Goal: Information Seeking & Learning: Learn about a topic

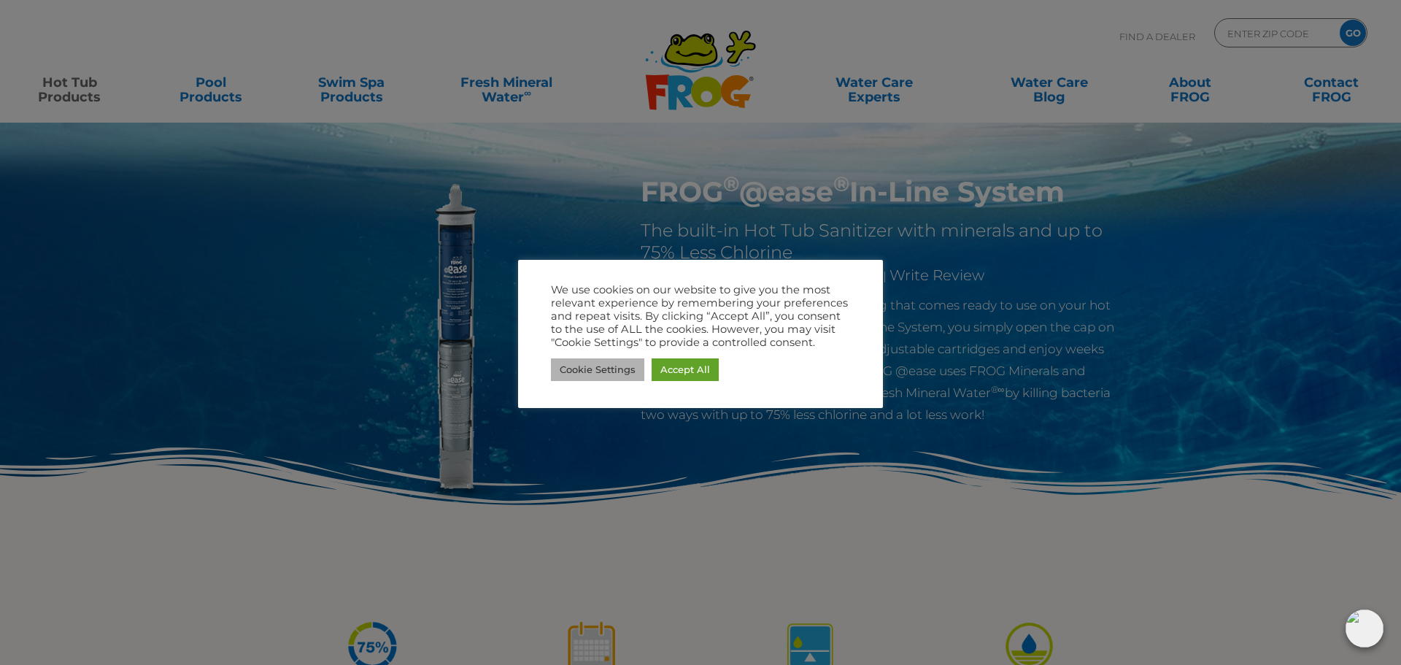
click at [629, 358] on link "Cookie Settings" at bounding box center [597, 369] width 93 height 23
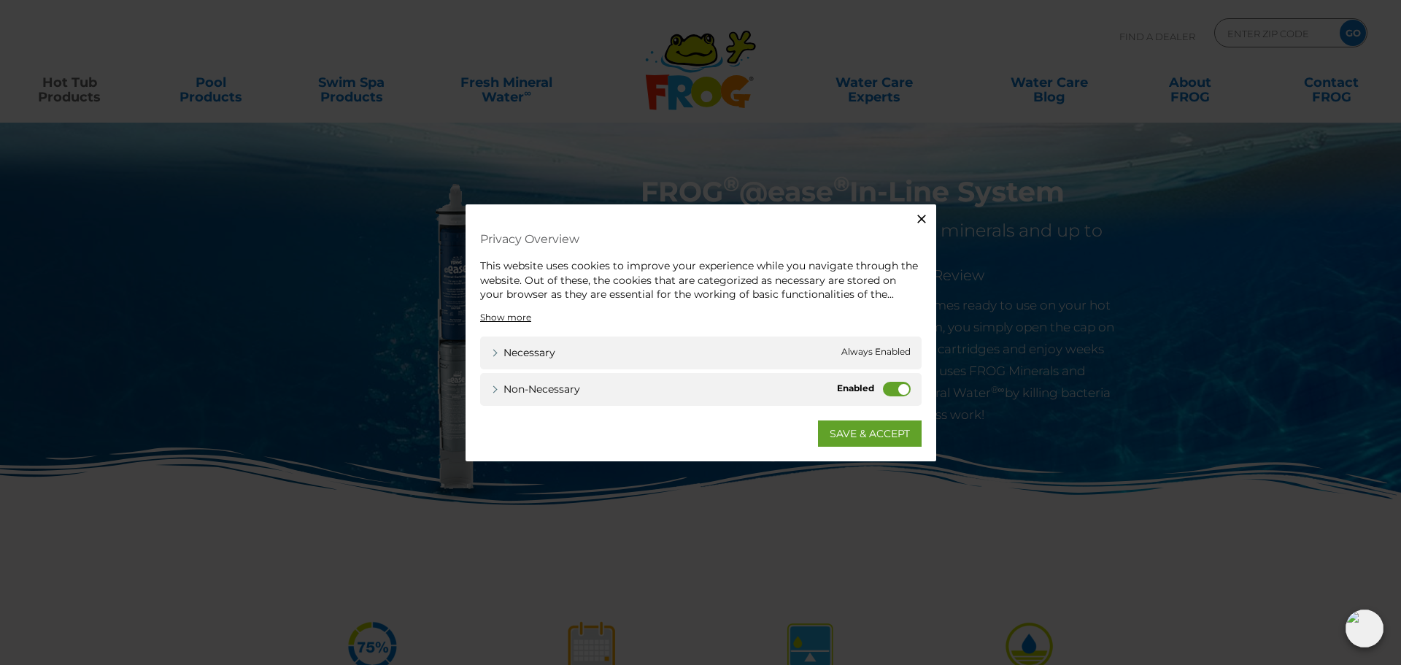
click at [895, 389] on label "Non-necessary" at bounding box center [897, 388] width 28 height 15
click at [0, 0] on input "Non-necessary" at bounding box center [0, 0] width 0 height 0
click at [863, 437] on link "SAVE & ACCEPT" at bounding box center [870, 433] width 104 height 26
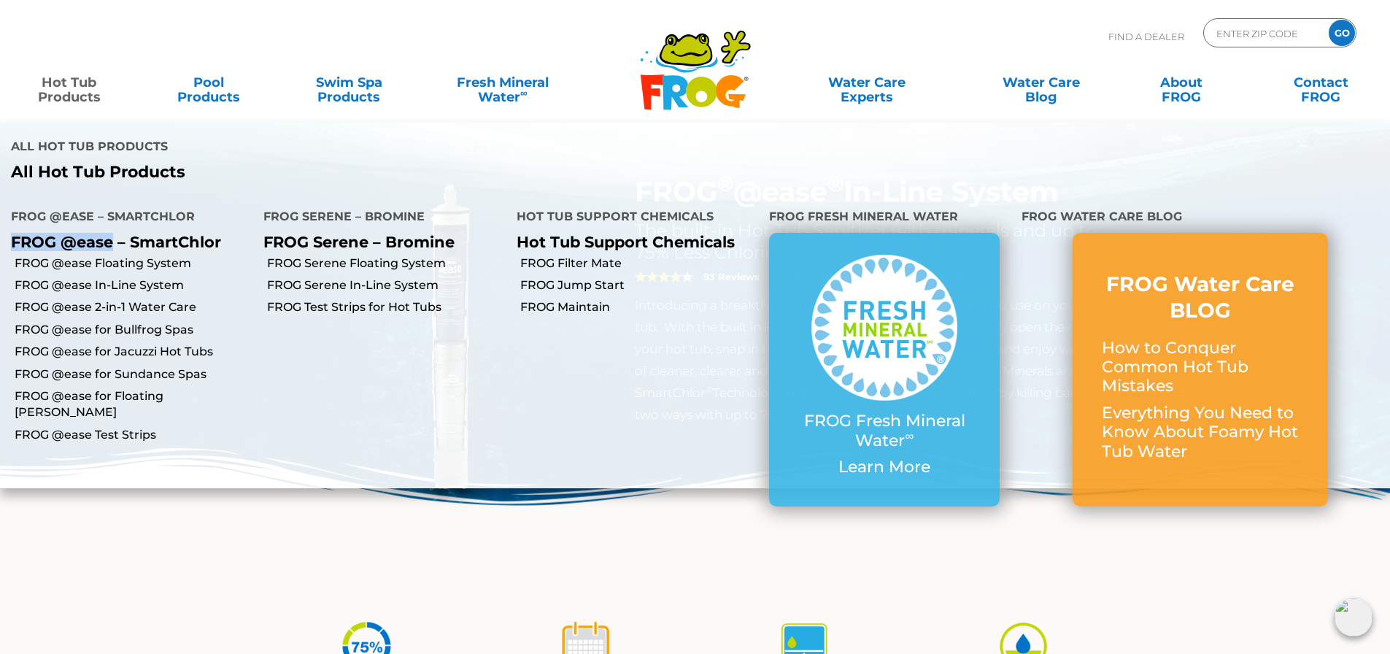
drag, startPoint x: 12, startPoint y: 242, endPoint x: 112, endPoint y: 244, distance: 99.3
click at [112, 244] on p "FROG @ease – SmartChlor" at bounding box center [126, 242] width 231 height 18
copy p "FROG @ease"
click at [74, 279] on link "FROG @ease In-Line System" at bounding box center [134, 285] width 238 height 16
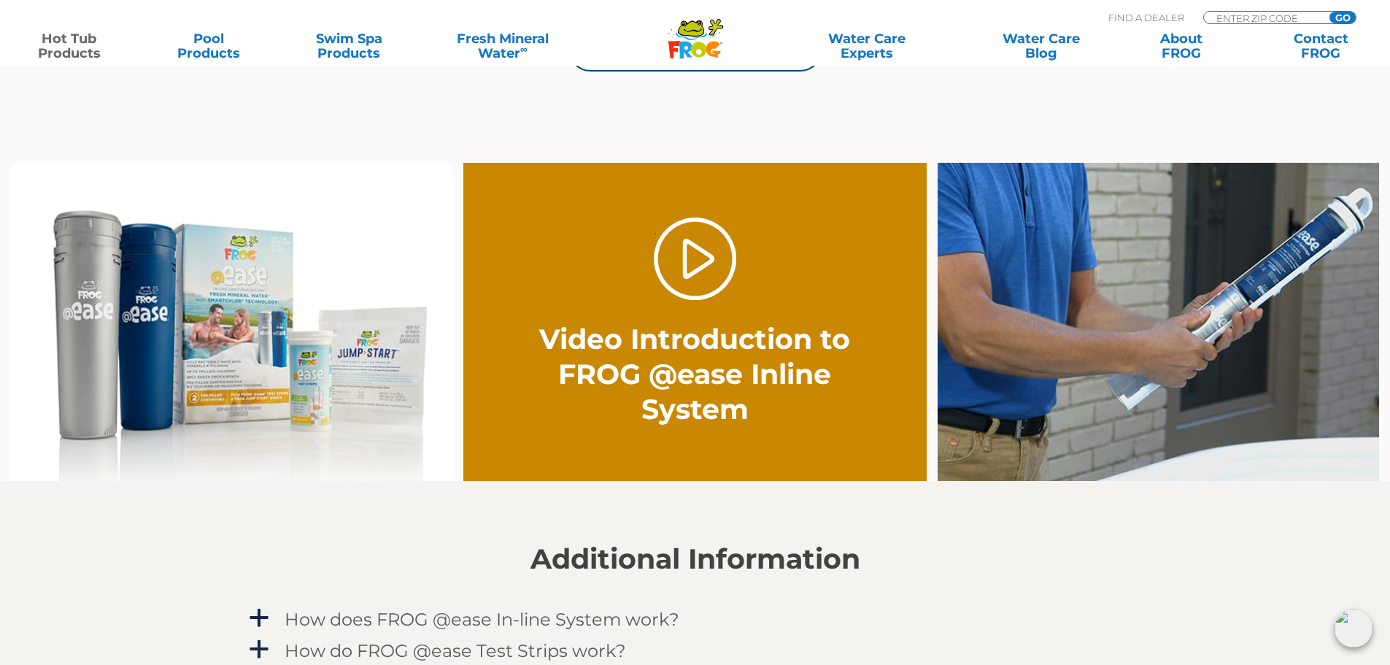
scroll to position [1095, 0]
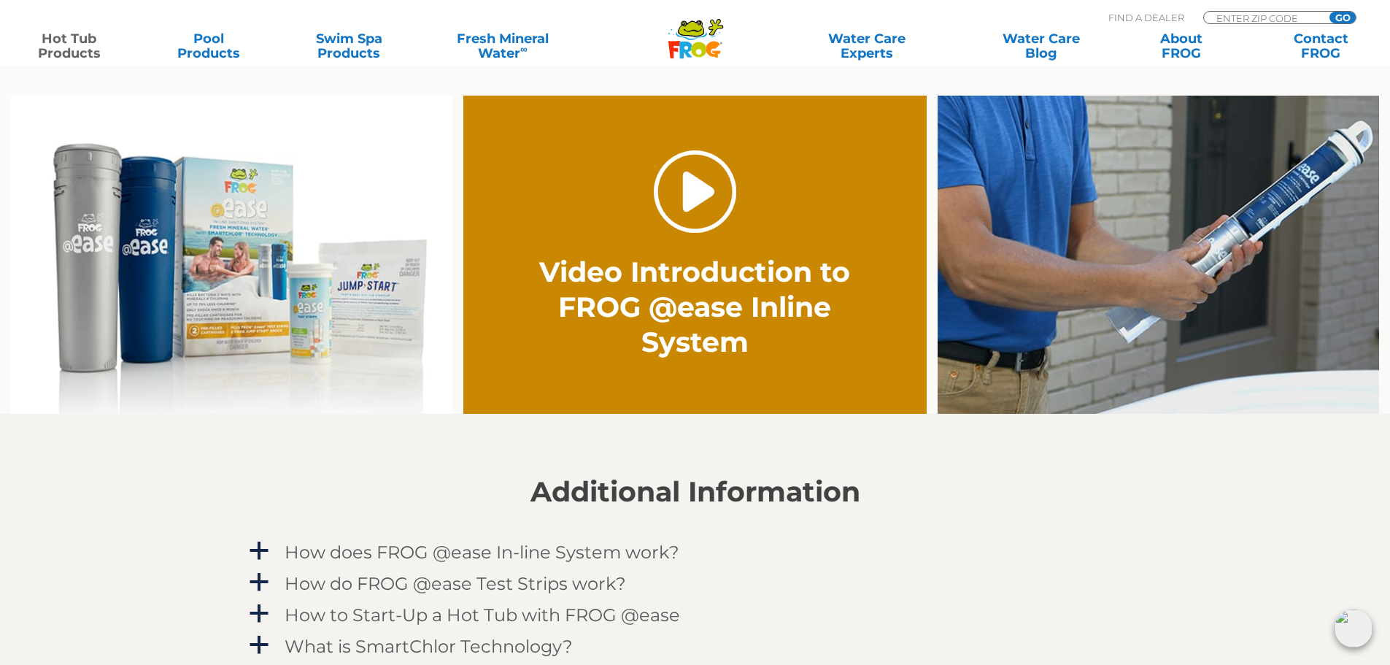
click at [680, 198] on link "." at bounding box center [695, 191] width 82 height 82
